Goal: Task Accomplishment & Management: Manage account settings

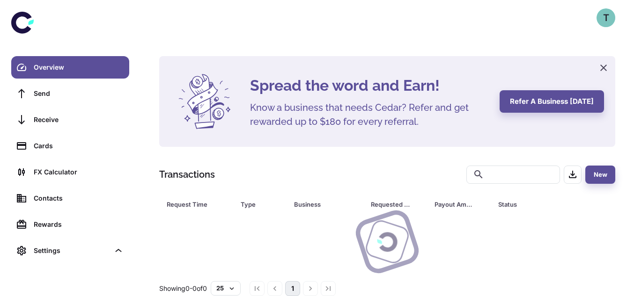
click at [605, 14] on div "T" at bounding box center [605, 17] width 19 height 19
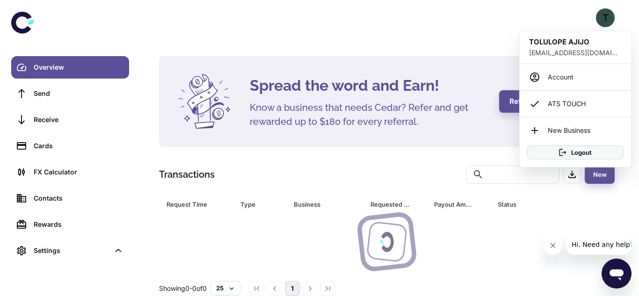
click at [596, 148] on button "Logout" at bounding box center [575, 153] width 96 height 14
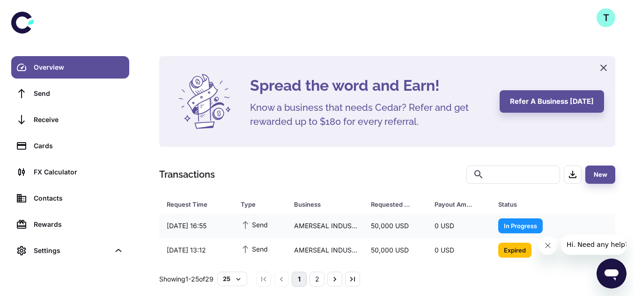
click at [606, 23] on div "T" at bounding box center [605, 17] width 19 height 19
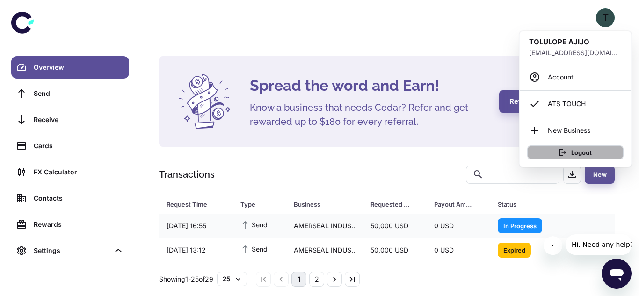
click at [541, 154] on button "Logout" at bounding box center [575, 153] width 96 height 14
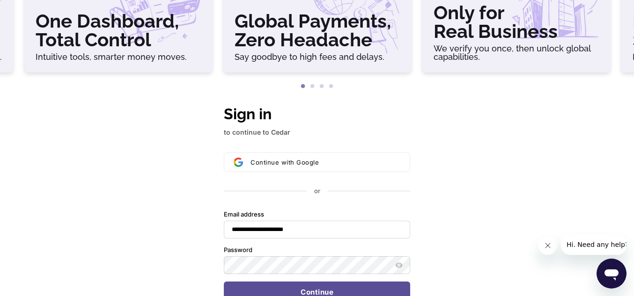
scroll to position [129, 0]
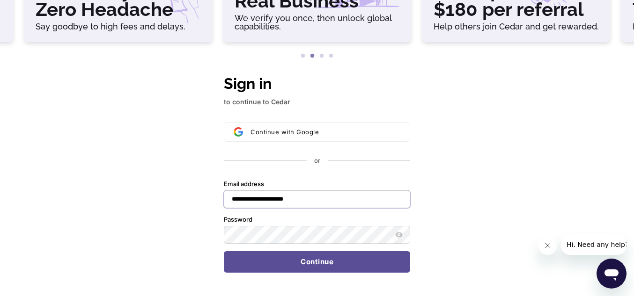
click at [360, 197] on input "**********" at bounding box center [317, 199] width 186 height 18
click at [400, 238] on icon "Show password" at bounding box center [398, 234] width 7 height 7
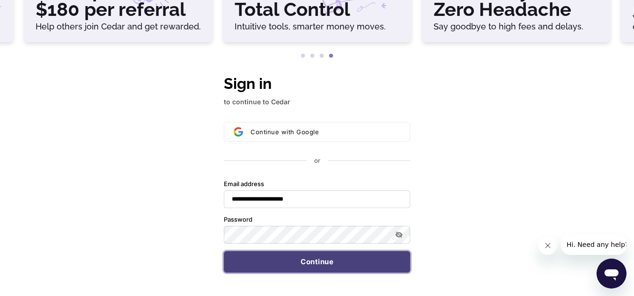
click at [377, 262] on button "Continue" at bounding box center [317, 262] width 186 height 22
type input "**********"
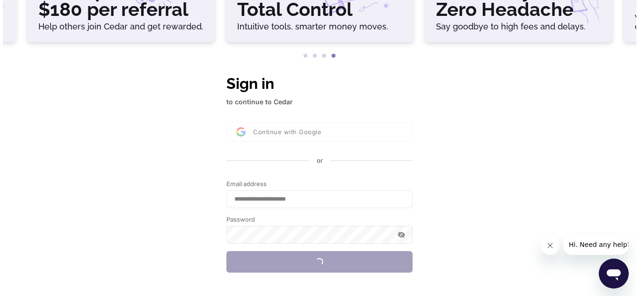
scroll to position [0, 0]
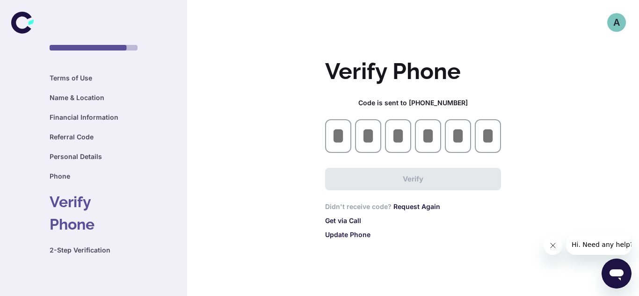
click at [611, 23] on div "A" at bounding box center [616, 22] width 19 height 19
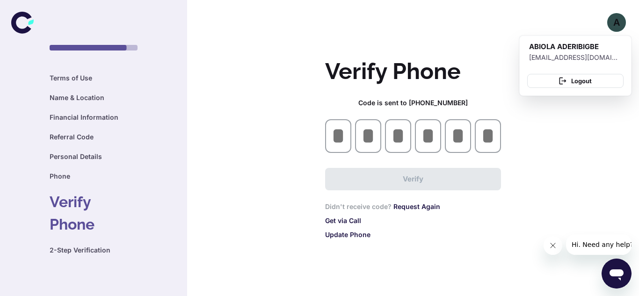
click at [543, 146] on div at bounding box center [319, 148] width 639 height 296
